Goal: Navigation & Orientation: Understand site structure

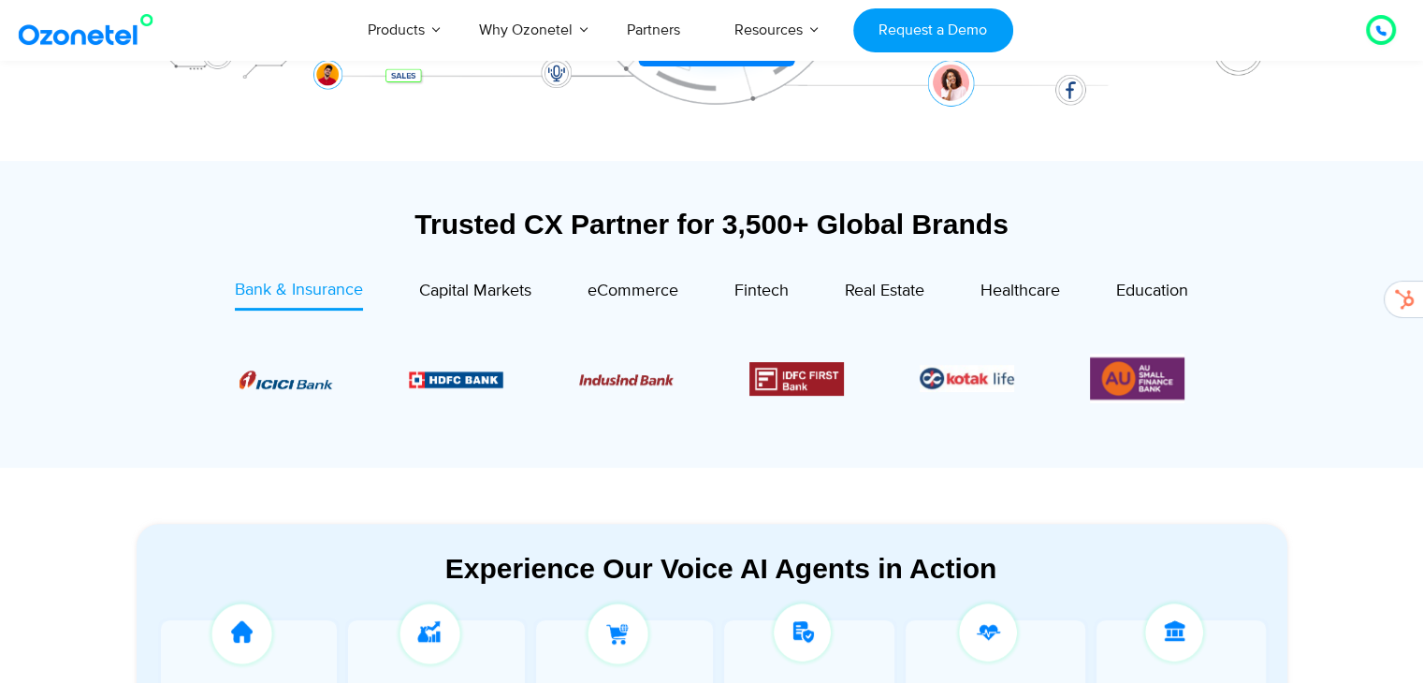
scroll to position [842, 0]
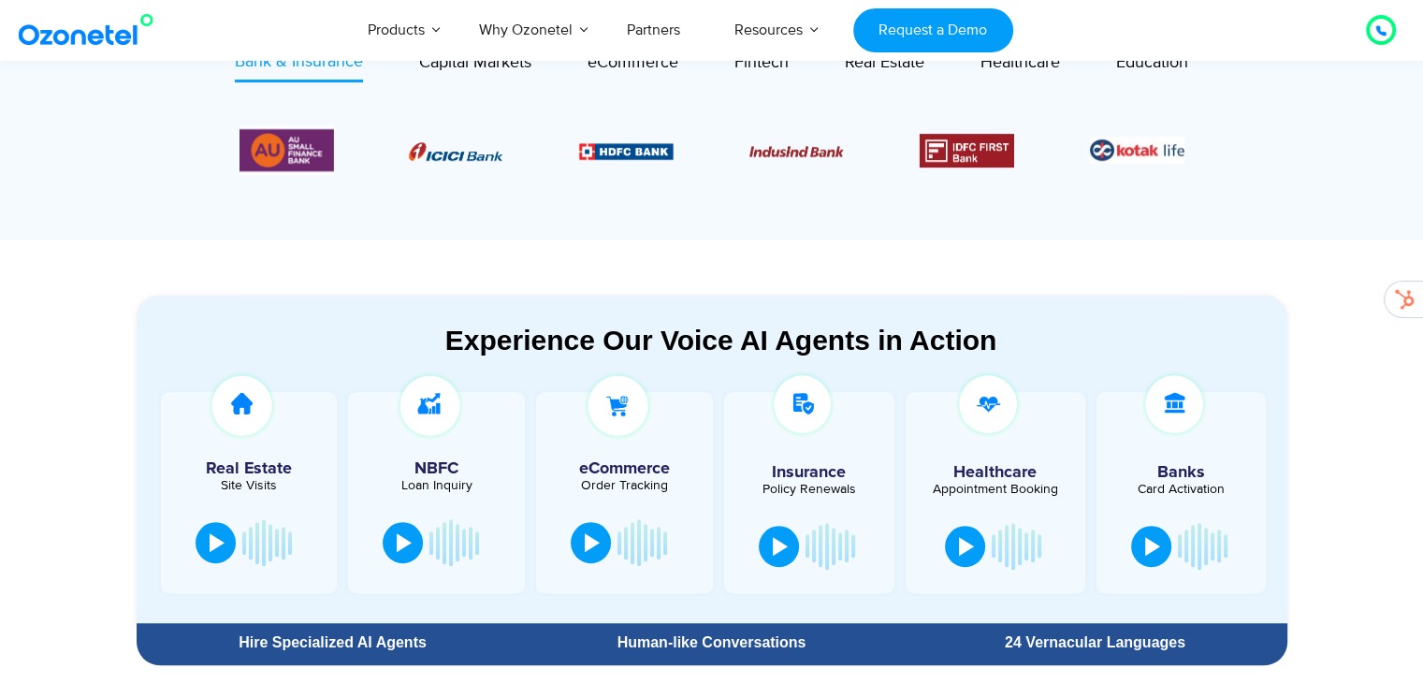
click at [1364, 239] on section "Experience Our Voice AI Agents in Action Real Estate Site Visits NBFC Loan Inqu…" at bounding box center [711, 456] width 1423 height 434
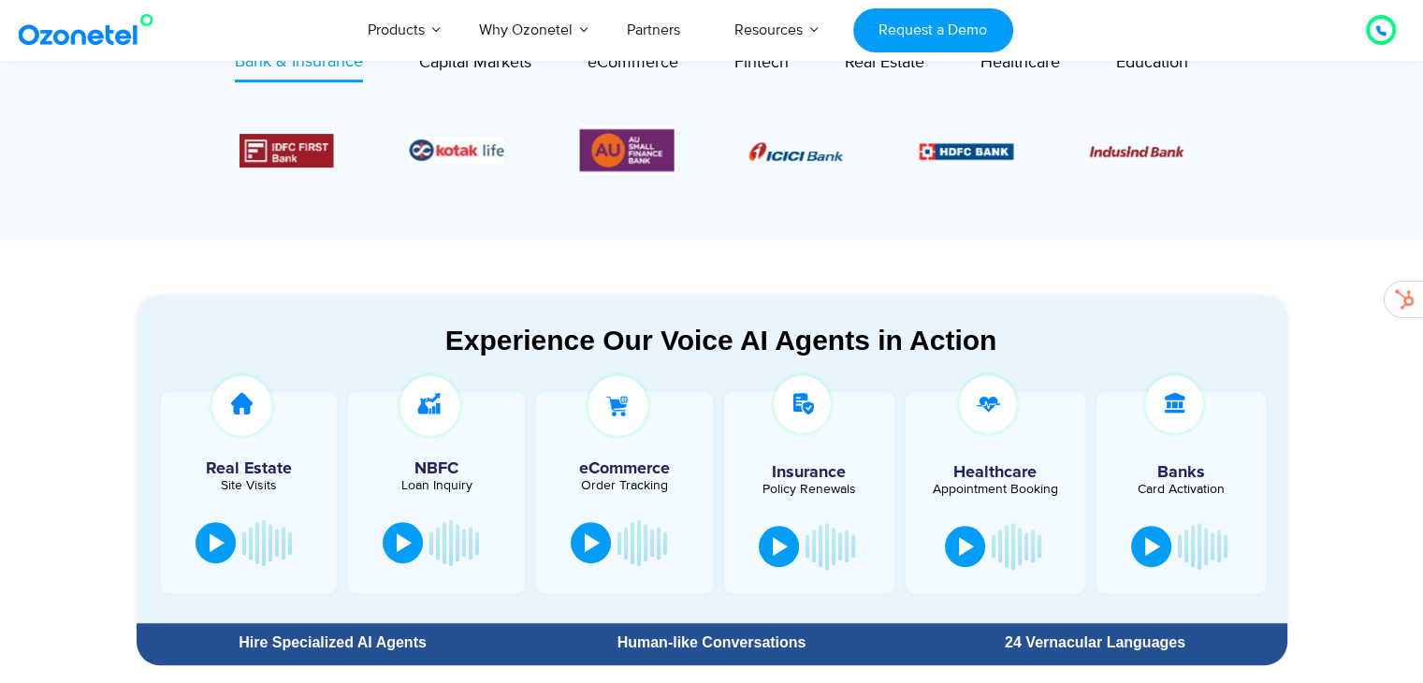
click at [0, 392] on section "Experience Our Voice AI Agents in Action Real Estate Site Visits NBFC Loan Inqu…" at bounding box center [711, 456] width 1423 height 434
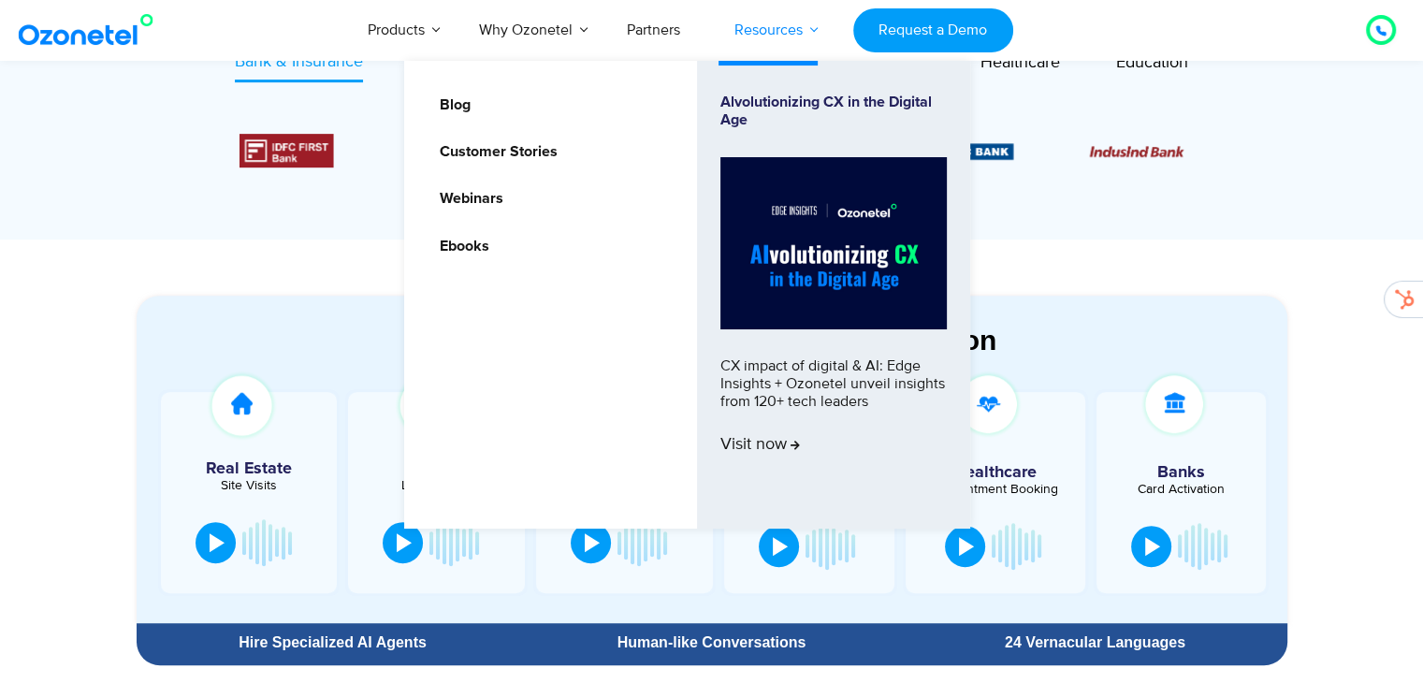
click at [797, 41] on li "Resources Blog Customer Stories Webinars Ebooks Alvolutionizing CX in the Digit…" at bounding box center [768, 30] width 123 height 62
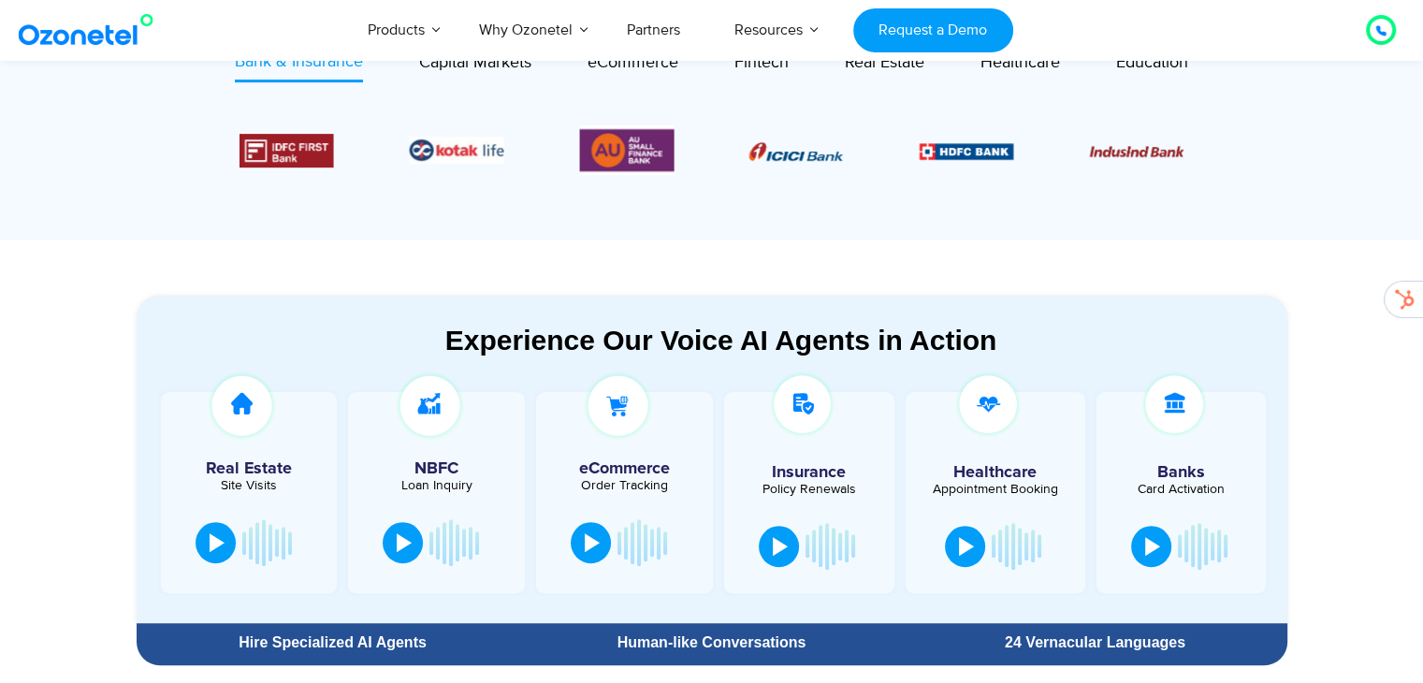
click at [1363, 182] on section "Trusted CX Partner for 3,500+ Global Brands Bank & Insurance Capital Markets" at bounding box center [711, 86] width 1423 height 307
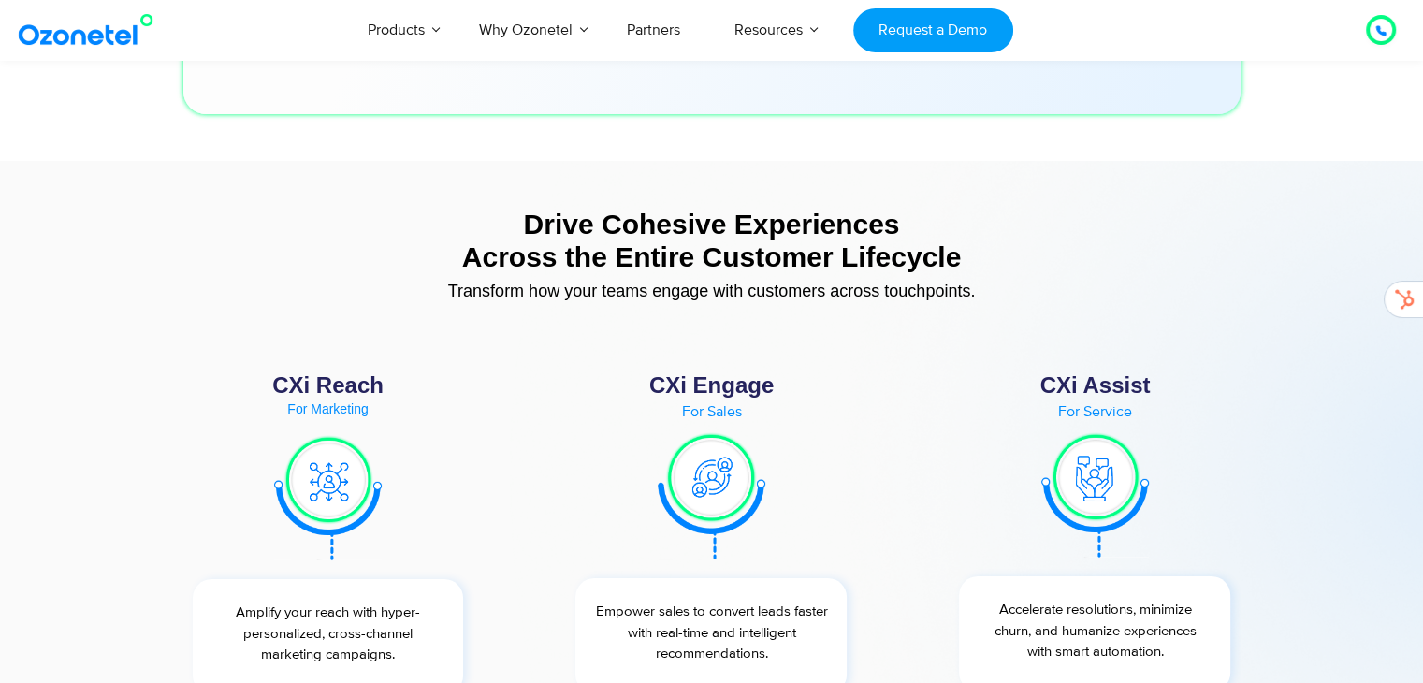
scroll to position [6828, 0]
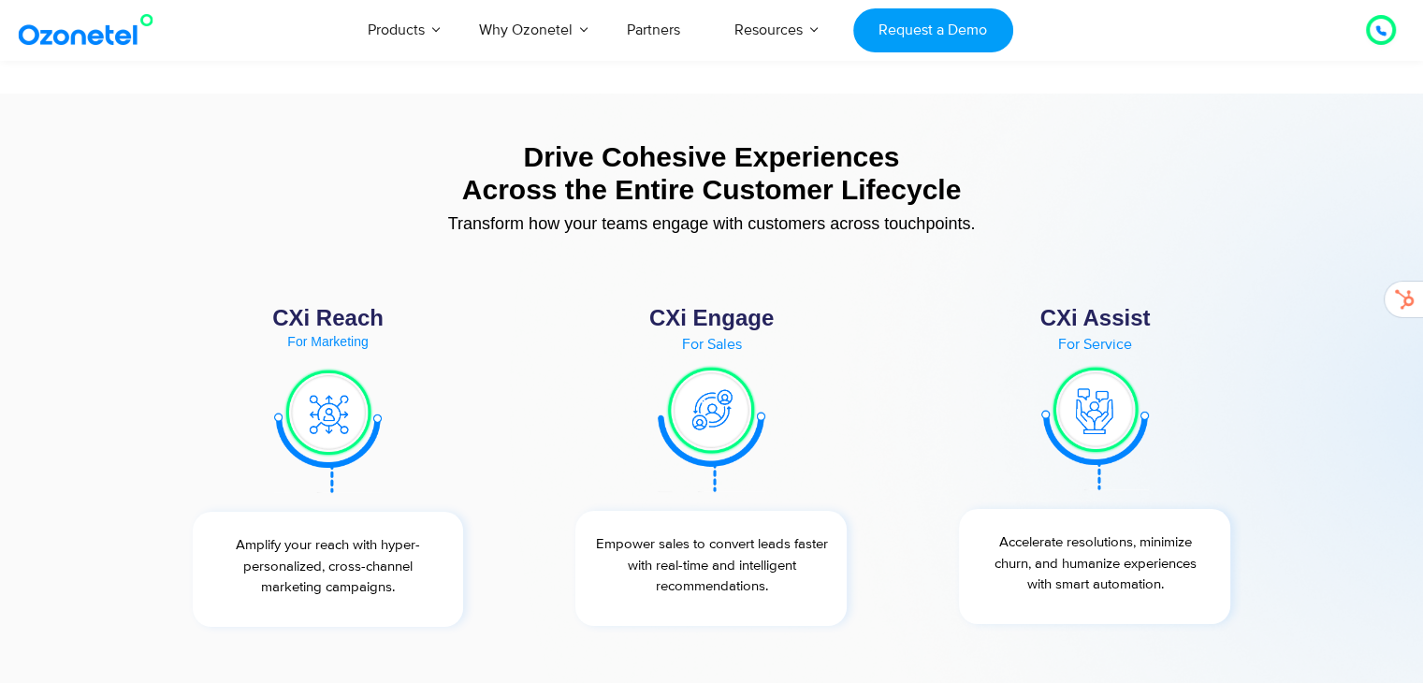
click at [4, 12] on div "Click to talk to us! Call in progress... [PHONE_NUMBER] Products AI & CX Voice …" at bounding box center [711, 30] width 1423 height 62
